Goal: Transaction & Acquisition: Download file/media

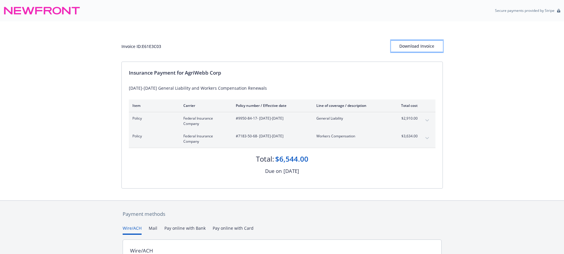
click at [416, 47] on div "Download Invoice" at bounding box center [417, 46] width 52 height 11
click at [417, 47] on div "Download Invoice" at bounding box center [417, 46] width 52 height 11
